Goal: Task Accomplishment & Management: Use online tool/utility

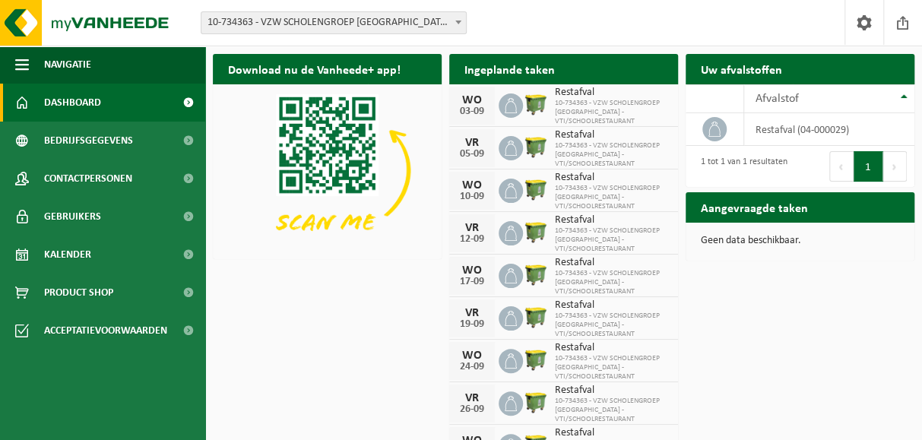
click at [458, 22] on b at bounding box center [459, 23] width 6 height 4
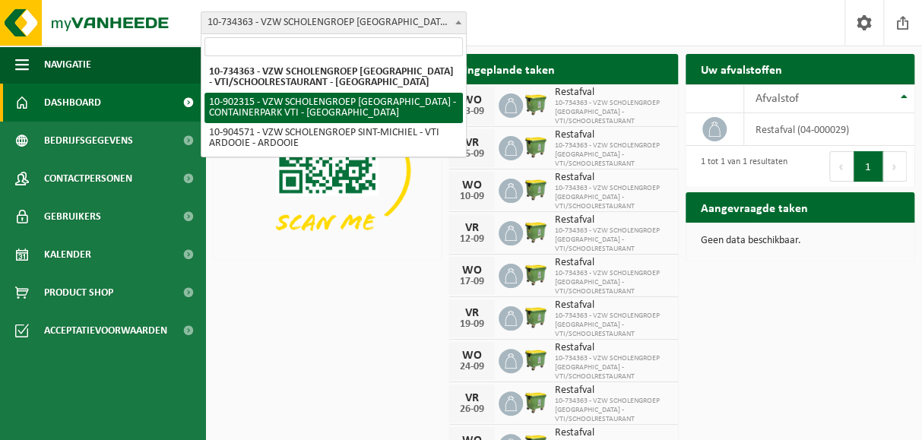
select select "120222"
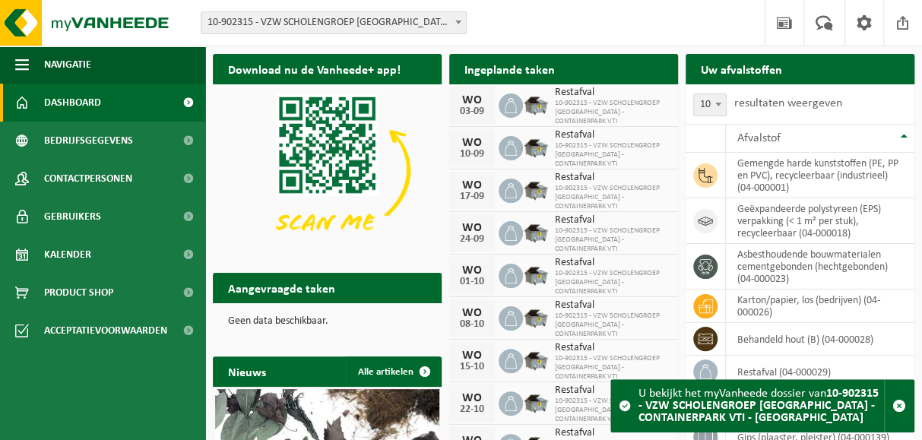
scroll to position [76, 0]
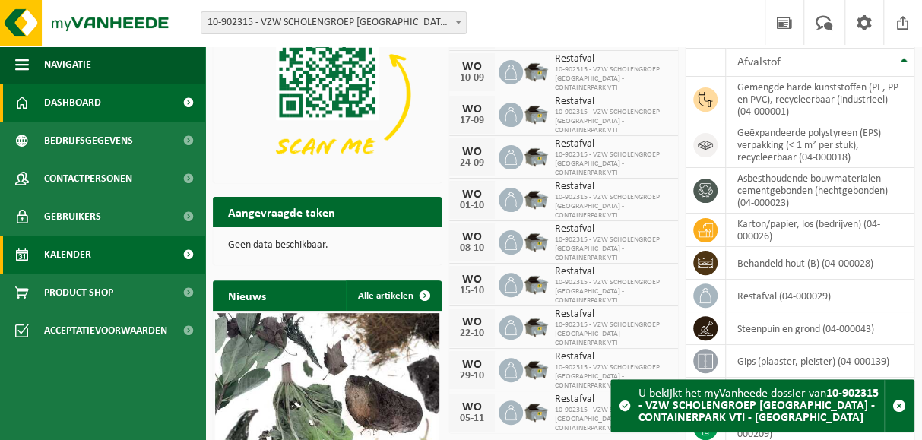
click at [73, 256] on span "Kalender" at bounding box center [67, 255] width 47 height 38
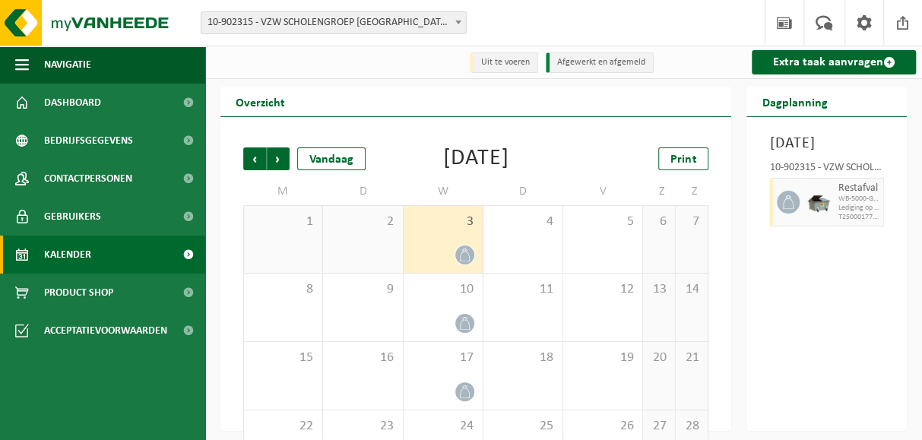
click at [458, 20] on span at bounding box center [458, 22] width 15 height 20
click at [837, 63] on link "Extra taak aanvragen" at bounding box center [834, 62] width 164 height 24
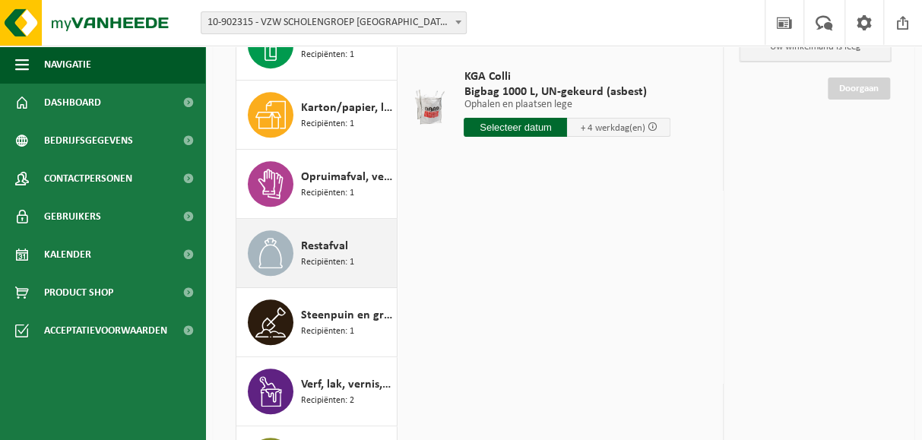
scroll to position [228, 0]
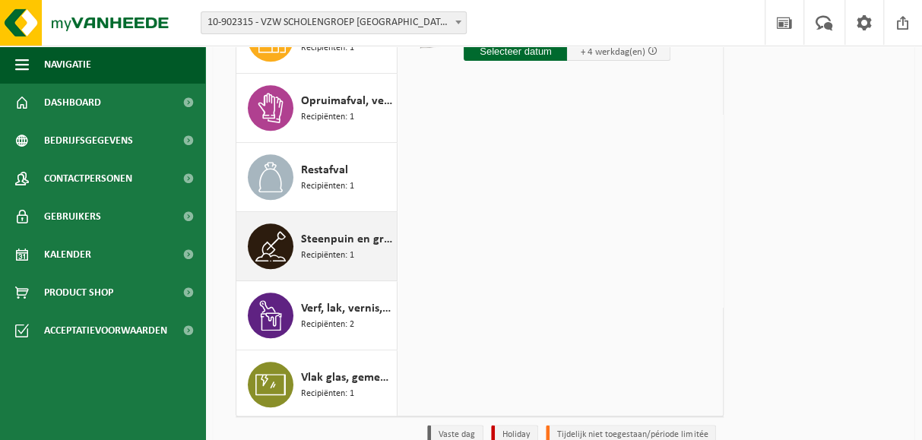
click at [318, 243] on span "Steenpuin en grond" at bounding box center [347, 239] width 92 height 18
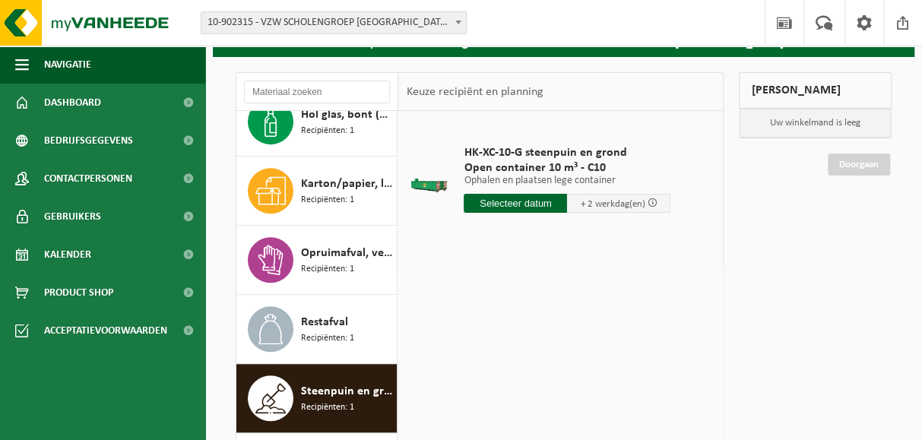
scroll to position [0, 0]
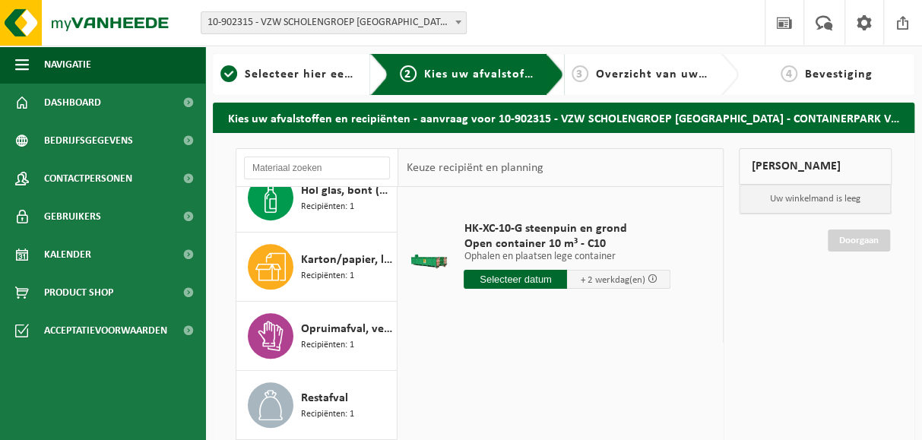
click at [512, 278] on input "text" at bounding box center [515, 279] width 103 height 19
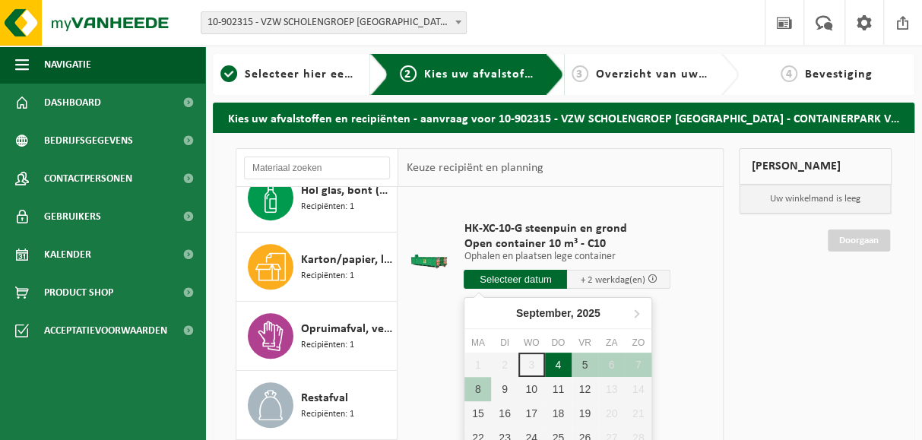
click at [558, 364] on div "4" at bounding box center [558, 365] width 27 height 24
type input "Van 2025-09-04"
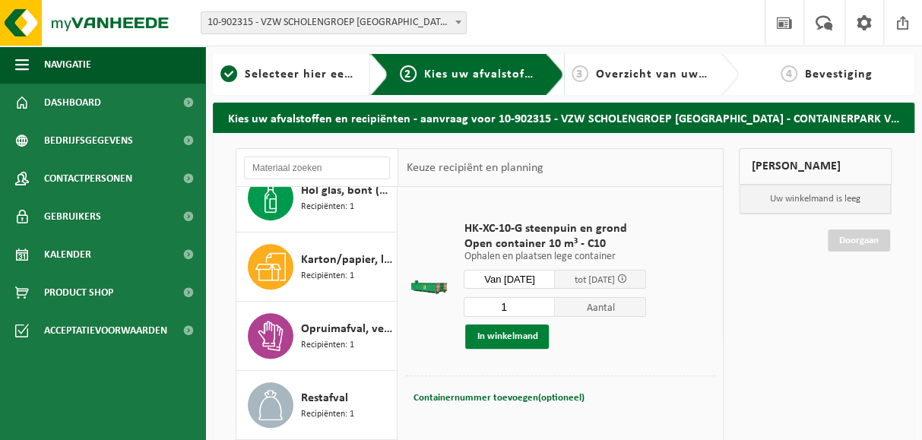
click at [503, 335] on button "In winkelmand" at bounding box center [507, 337] width 84 height 24
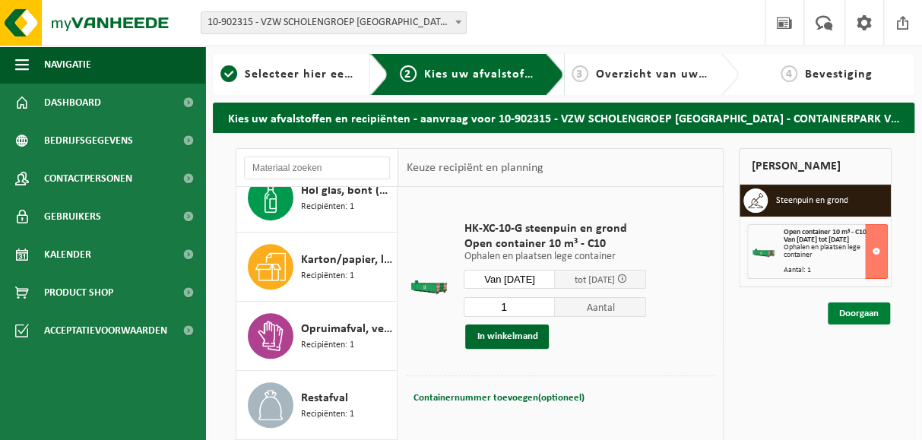
click at [856, 307] on link "Doorgaan" at bounding box center [859, 314] width 62 height 22
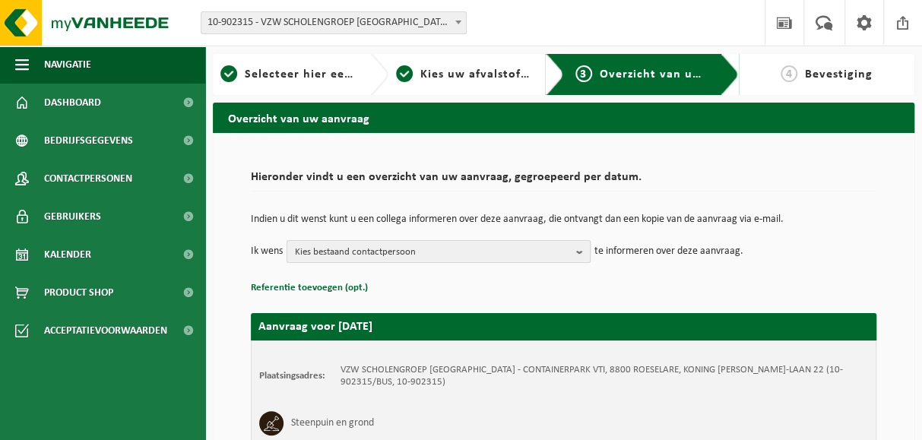
click at [578, 250] on b "button" at bounding box center [583, 251] width 14 height 21
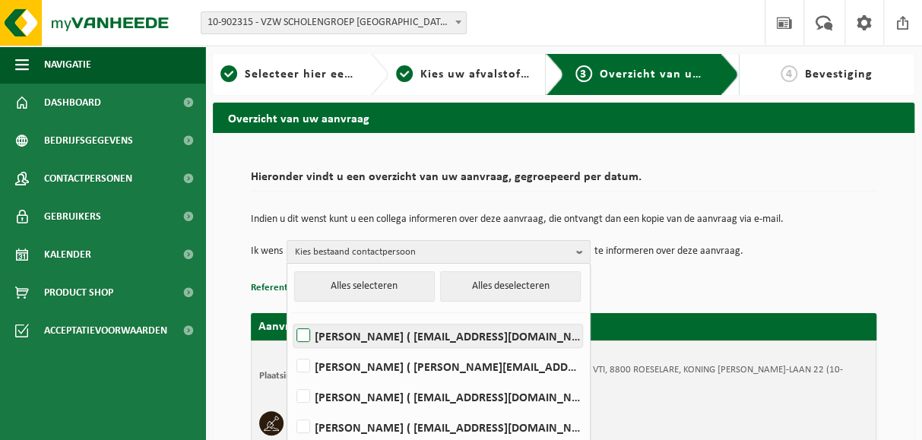
scroll to position [76, 0]
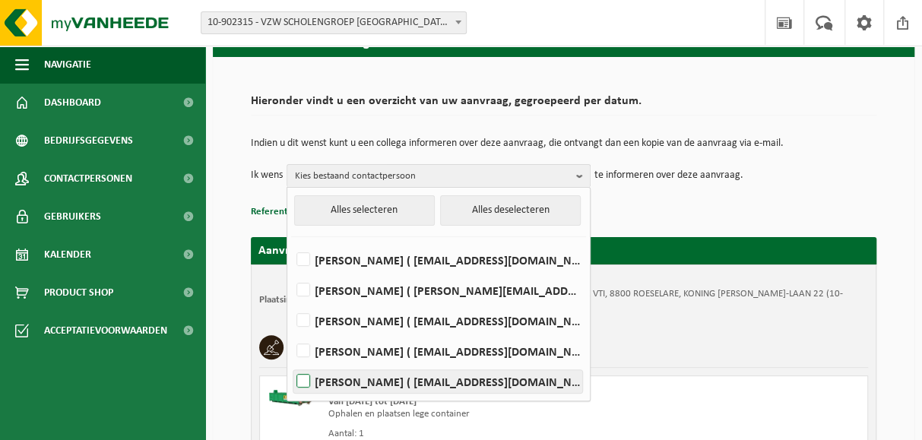
click at [371, 376] on label "FILIEP VERPOUCKE ( filiep.verpoucke@sint-michiel.be )" at bounding box center [438, 381] width 289 height 23
click at [291, 363] on input "FILIEP VERPOUCKE ( filiep.verpoucke@sint-michiel.be )" at bounding box center [291, 362] width 1 height 1
checkbox input "true"
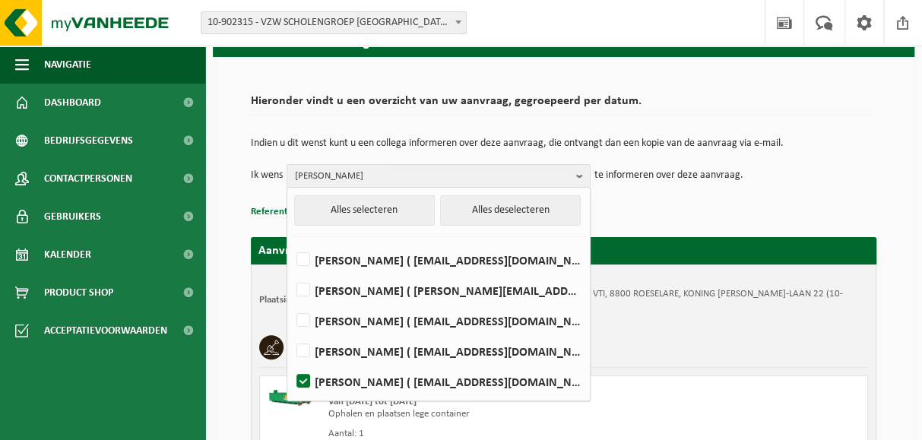
click at [642, 402] on div "Open container 10 m³ - C10 Van 2025-09-04 tot 2025-09-06 Ophalen en plaatsen le…" at bounding box center [563, 412] width 609 height 73
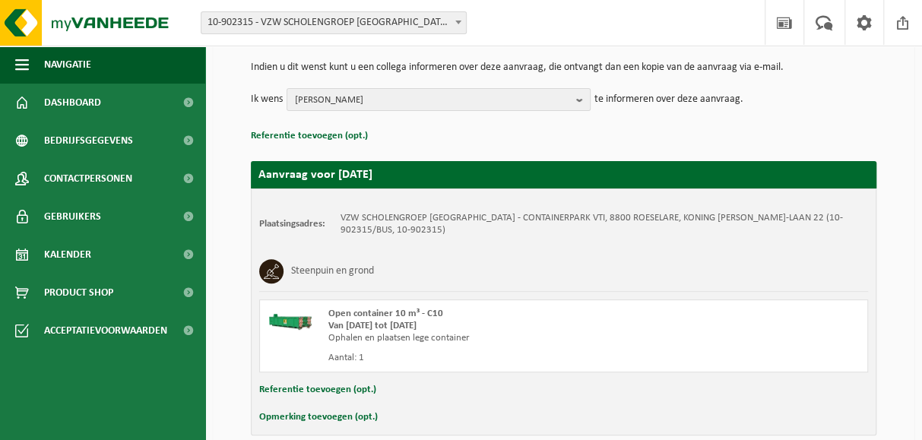
scroll to position [222, 0]
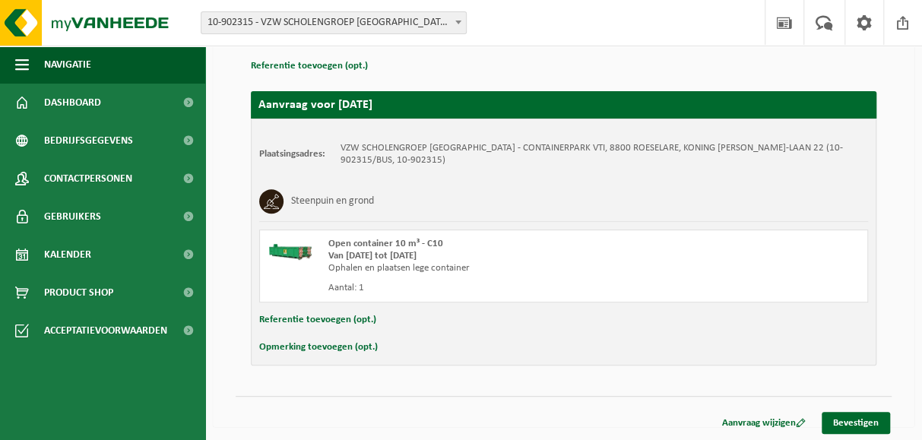
click at [314, 345] on button "Opmerking toevoegen (opt.)" at bounding box center [318, 348] width 119 height 20
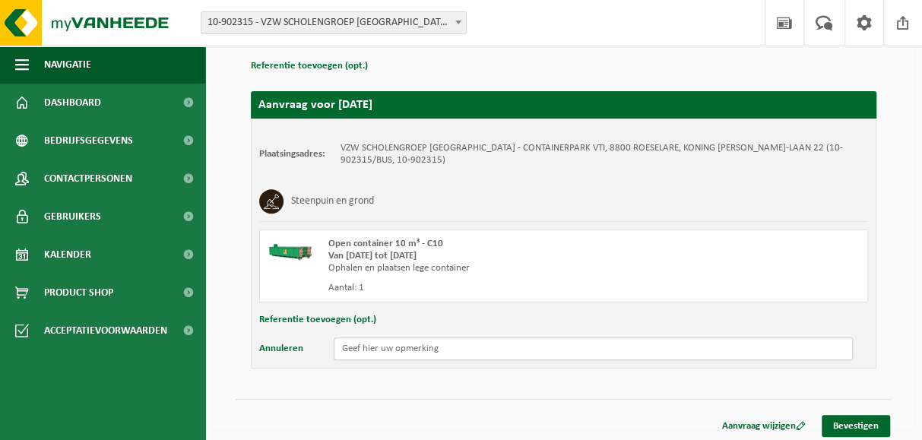
click at [351, 346] on input "text" at bounding box center [593, 349] width 519 height 23
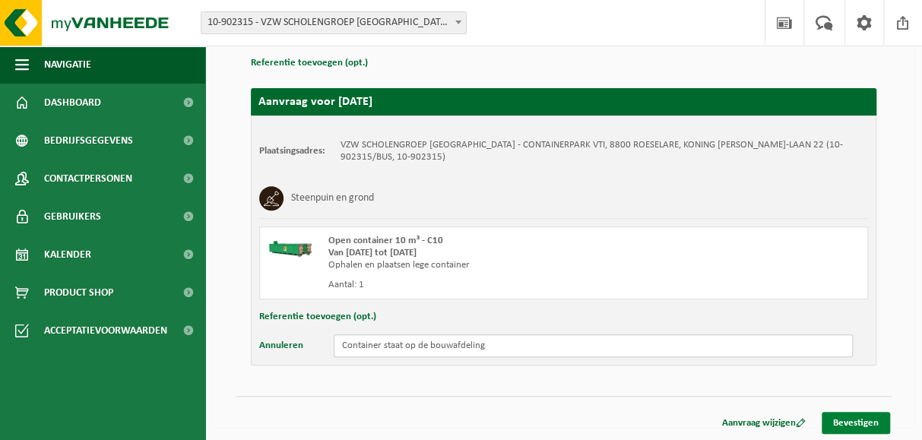
type input "Container staat op de bouwafdeling"
click at [853, 421] on link "Bevestigen" at bounding box center [856, 423] width 68 height 22
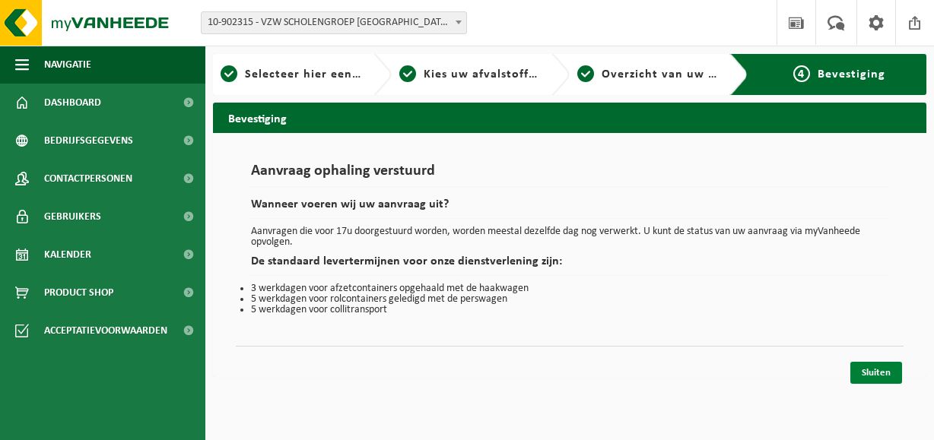
click at [874, 372] on link "Sluiten" at bounding box center [876, 373] width 52 height 22
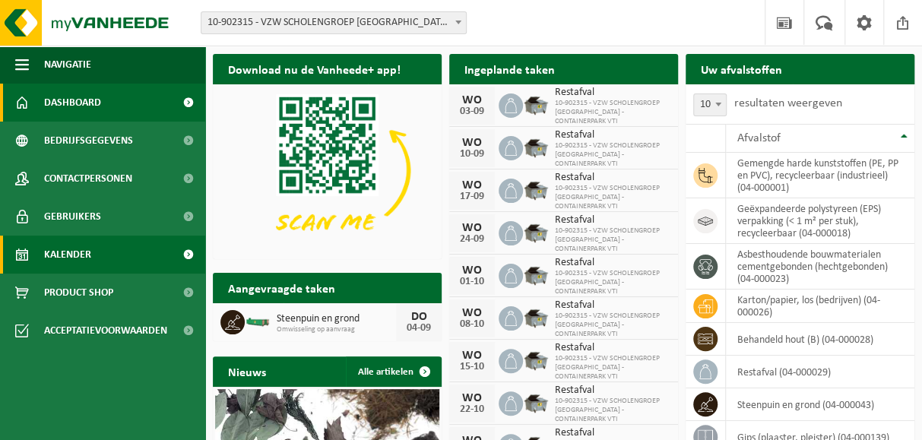
click at [71, 254] on span "Kalender" at bounding box center [67, 255] width 47 height 38
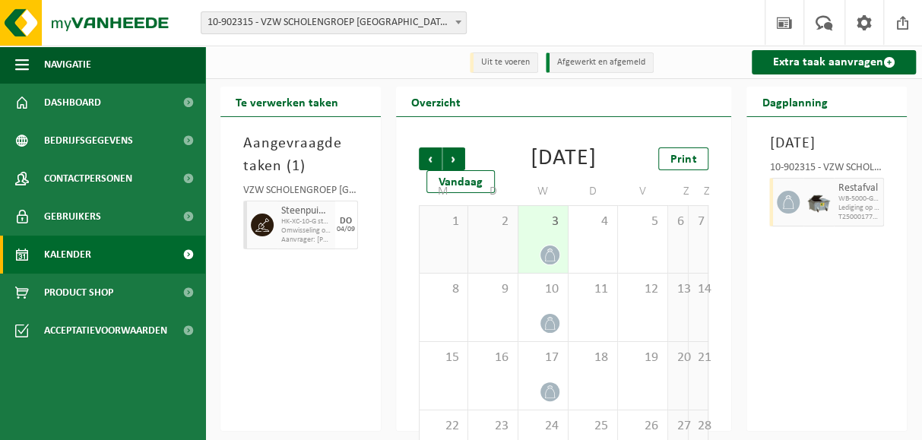
click at [459, 20] on span at bounding box center [458, 22] width 15 height 20
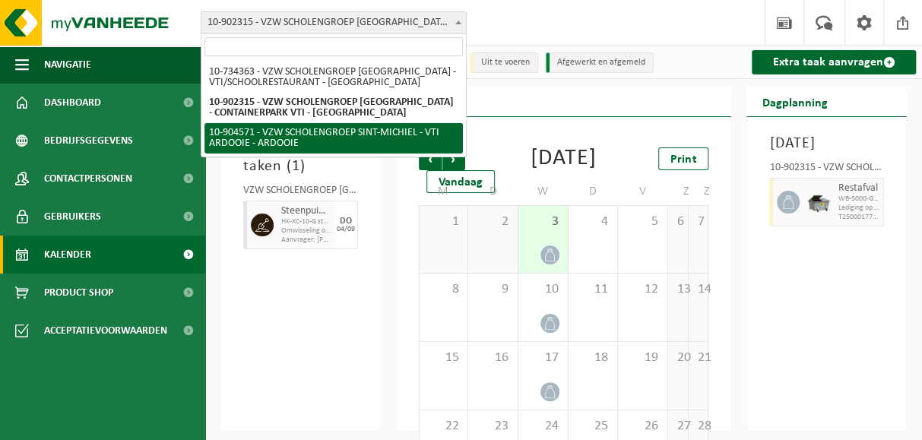
select select "121727"
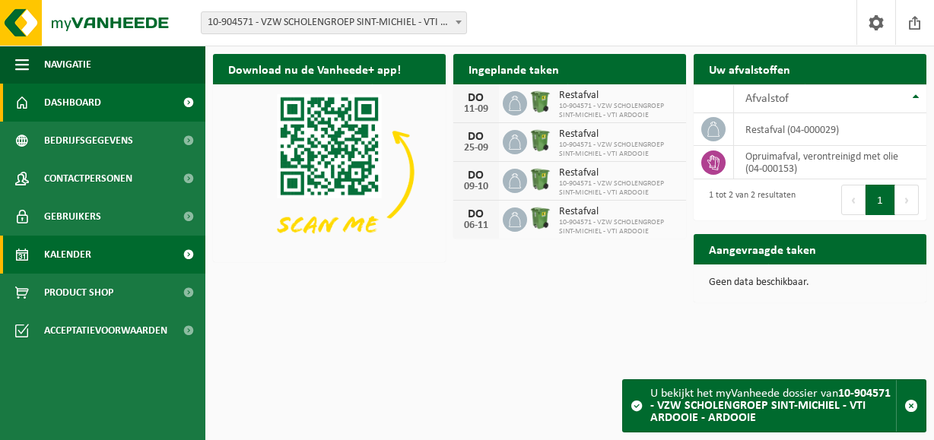
click at [78, 255] on span "Kalender" at bounding box center [67, 255] width 47 height 38
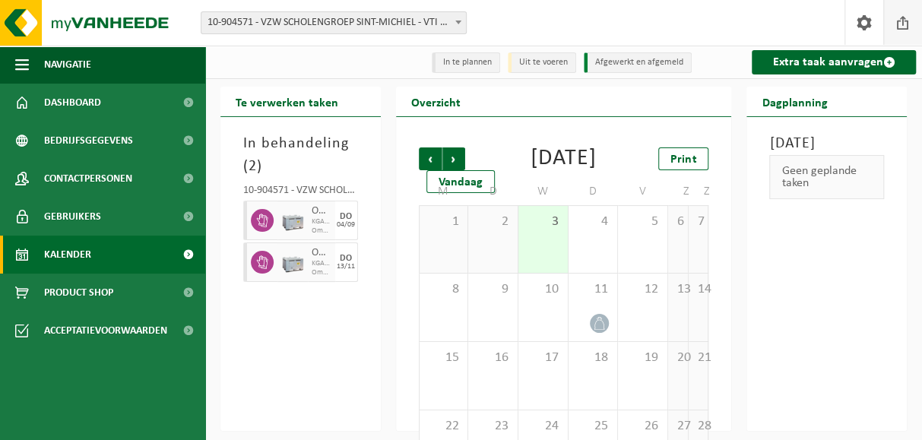
click at [902, 22] on span at bounding box center [903, 22] width 23 height 45
